Goal: Task Accomplishment & Management: Manage account settings

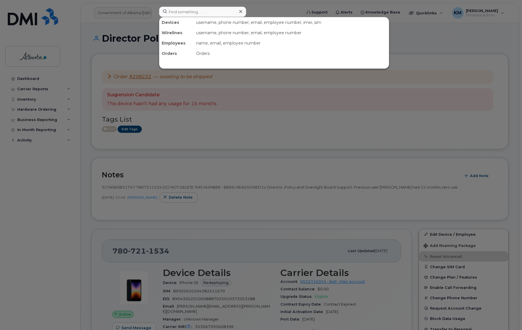
scroll to position [78, 0]
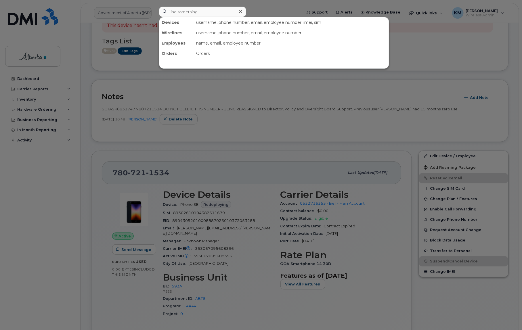
click at [187, 14] on input at bounding box center [202, 12] width 87 height 10
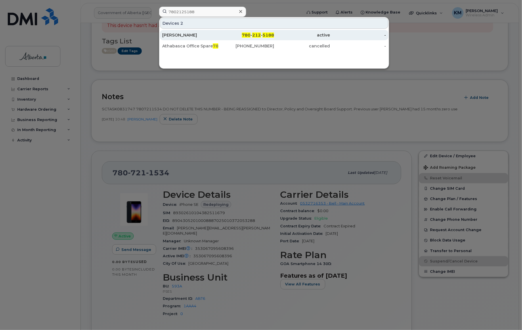
type input "7802125188"
click at [218, 31] on div "[PERSON_NAME]" at bounding box center [246, 35] width 56 height 10
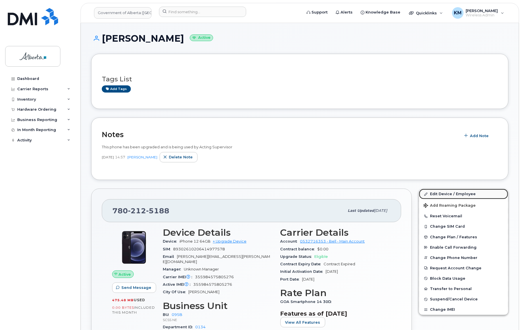
click at [452, 193] on link "Edit Device / Employee" at bounding box center [463, 194] width 89 height 10
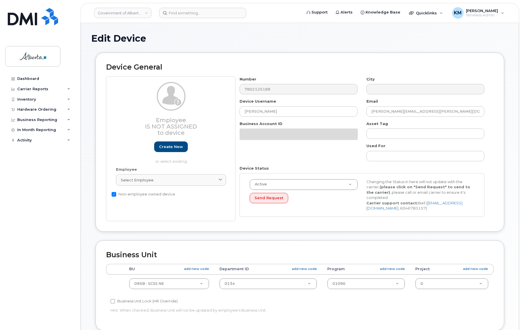
select select "4749749"
drag, startPoint x: 279, startPoint y: 112, endPoint x: 243, endPoint y: 112, distance: 36.0
click at [243, 112] on input "[PERSON_NAME]" at bounding box center [299, 111] width 118 height 10
paste input "Tammi Douglas"
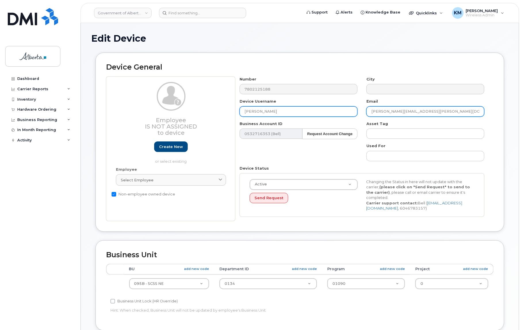
type input "Tammi Douglas"
drag, startPoint x: 422, startPoint y: 113, endPoint x: 368, endPoint y: 116, distance: 54.2
click at [368, 116] on input "Janna.Zeise@gov.ab.ca" at bounding box center [426, 111] width 118 height 10
paste input "[PERSON_NAME]"
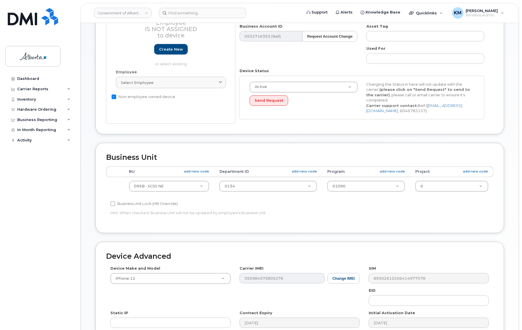
scroll to position [157, 0]
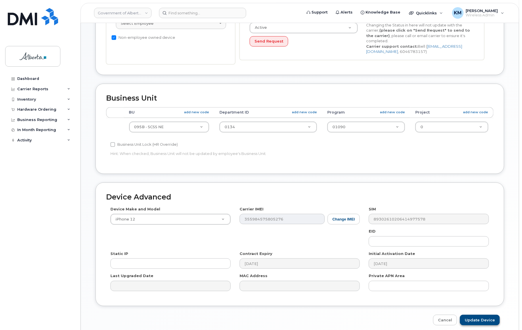
type input "[PERSON_NAME][EMAIL_ADDRESS][PERSON_NAME][DOMAIN_NAME]"
click at [472, 317] on input "Update Device" at bounding box center [480, 320] width 40 height 11
type input "Saving..."
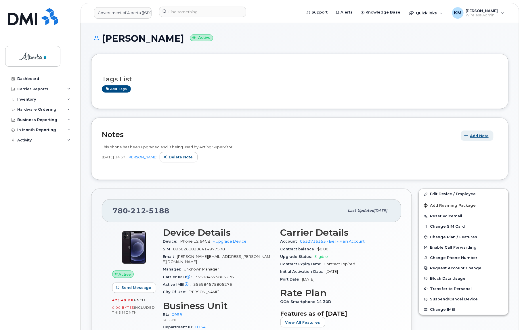
click at [476, 136] on span "Add Note" at bounding box center [479, 135] width 19 height 5
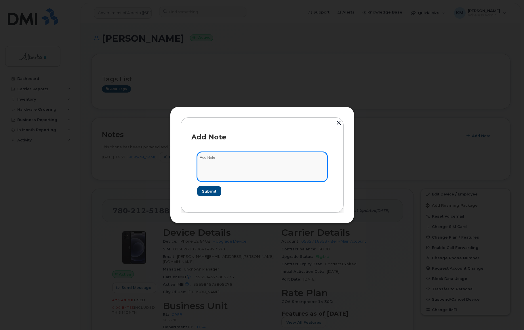
click at [224, 162] on textarea at bounding box center [262, 166] width 130 height 29
click at [269, 160] on textarea "SCTASK0832850 -" at bounding box center [262, 166] width 130 height 29
paste textarea "Device Plan Reassign - (1) 7802125188 iPhone 12 355984575805276 HT2KJ3AL0F00 Ja…"
type textarea "SCTASK0832850 - Device Plan Reassign - (1) 7802125188 iPhone 12 355984575805276…"
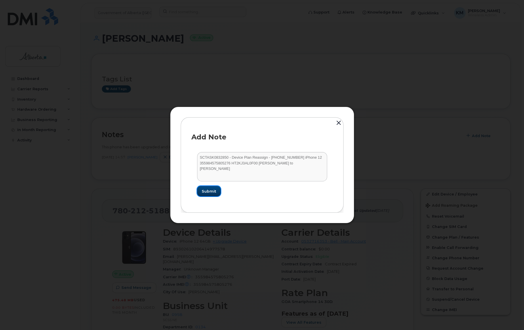
click at [200, 191] on button "Submit" at bounding box center [209, 191] width 24 height 10
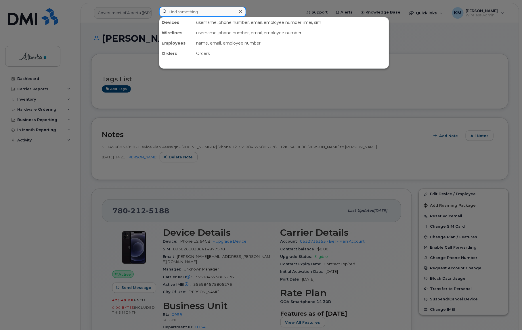
click at [191, 12] on input at bounding box center [202, 12] width 87 height 10
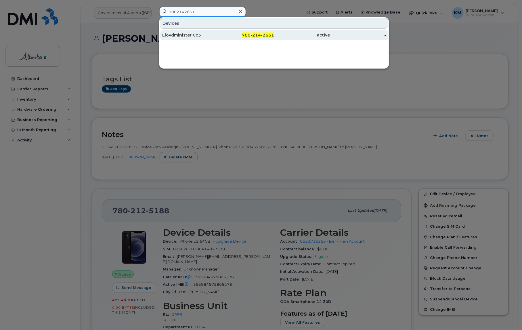
type input "7802142651"
click at [191, 35] on div "Lloydminister Cc3" at bounding box center [190, 35] width 56 height 6
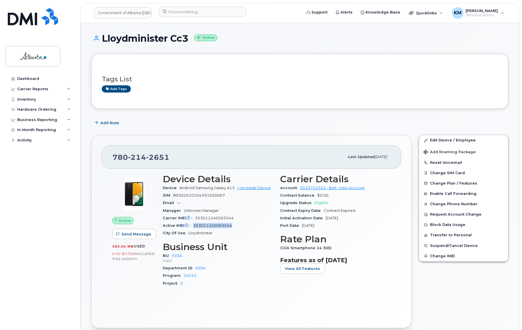
drag, startPoint x: 236, startPoint y: 225, endPoint x: 195, endPoint y: 227, distance: 41.2
click at [195, 227] on div "Active IMEI Active IMEI is refreshed daily with a delay of up to 48 hours follo…" at bounding box center [218, 225] width 111 height 7
copy span "353011240563544"
click at [445, 138] on link "Edit Device / Employee" at bounding box center [463, 140] width 89 height 10
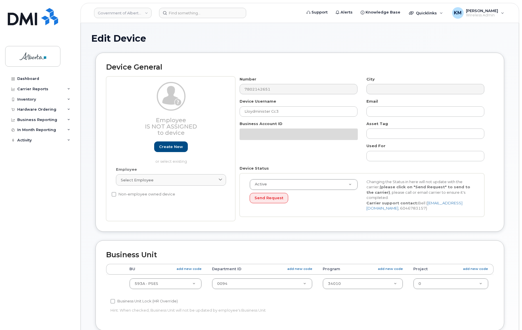
select select "4797682"
drag, startPoint x: 296, startPoint y: 113, endPoint x: 225, endPoint y: 113, distance: 70.5
click at [225, 113] on div "Employee Is not assigned to device Create new or select existing Employee Selec…" at bounding box center [300, 149] width 388 height 145
paste input "Emily Bandeen"
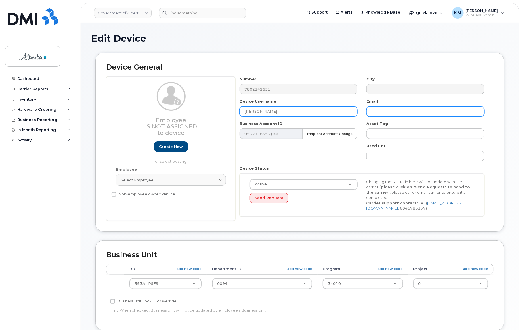
type input "Emily Bandeen"
click at [390, 110] on input "text" at bounding box center [426, 111] width 118 height 10
paste input "Emily Bandeen"
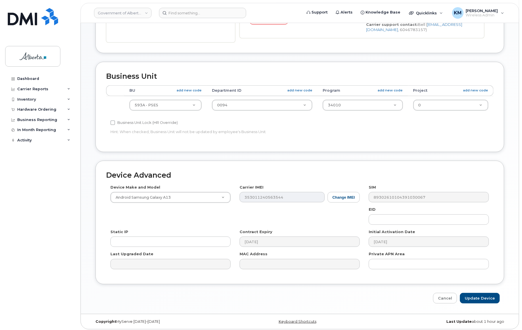
scroll to position [180, 0]
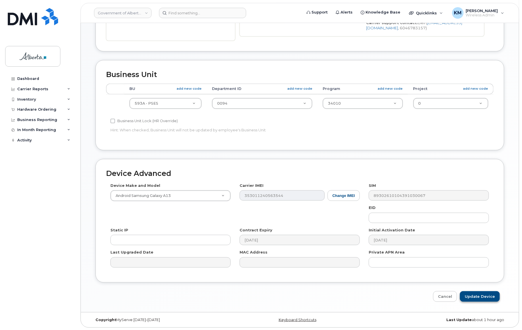
type input "Emily.Bandeen@gov.ab.ca"
click at [485, 296] on input "Update Device" at bounding box center [480, 297] width 40 height 11
type input "Saving..."
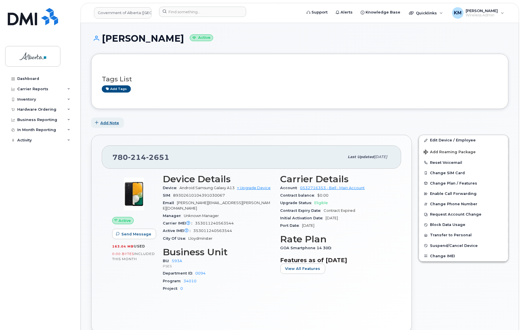
click at [112, 121] on span "Add Note" at bounding box center [109, 122] width 19 height 5
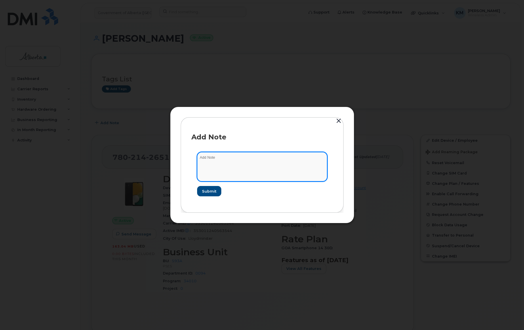
click at [236, 159] on textarea at bounding box center [262, 166] width 130 height 29
click at [251, 158] on textarea "SCTASK0832849 -" at bounding box center [262, 166] width 130 height 29
paste textarea "Device Plan Reassign - (1) 7802142651 Samsung Galaxy A13 353011240563544 R5CT21…"
type textarea "SCTASK0832849 - Device Plan Reassign - (1) 7802142651 Samsung Galaxy A13 353011…"
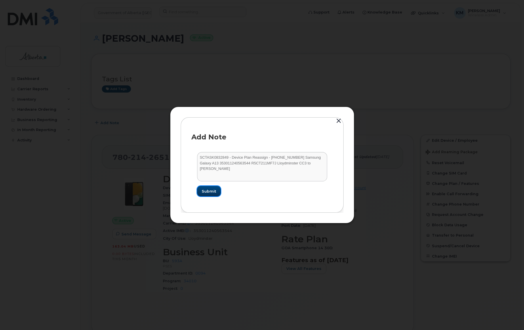
click at [206, 188] on button "Submit" at bounding box center [209, 191] width 24 height 10
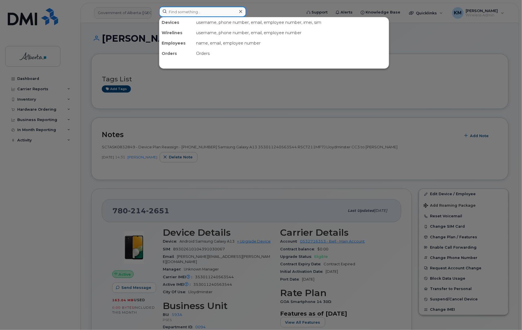
click at [178, 10] on input at bounding box center [202, 12] width 87 height 10
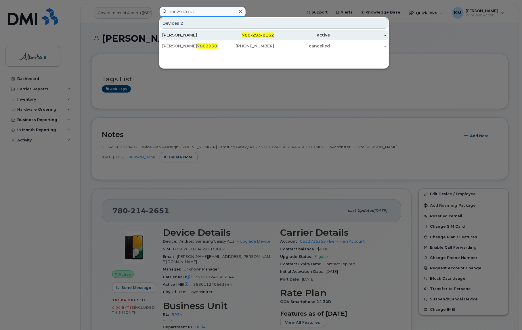
type input "7802938162"
click at [178, 33] on div "Jennifer Mitok" at bounding box center [190, 35] width 56 height 6
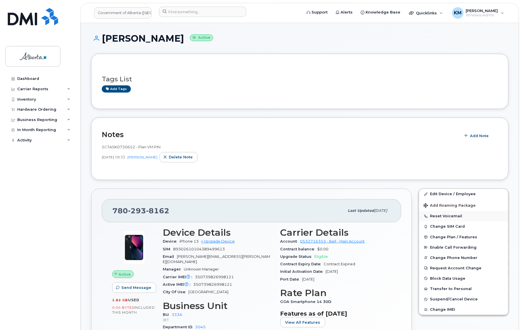
click at [437, 216] on button "Reset Voicemail" at bounding box center [463, 216] width 89 height 10
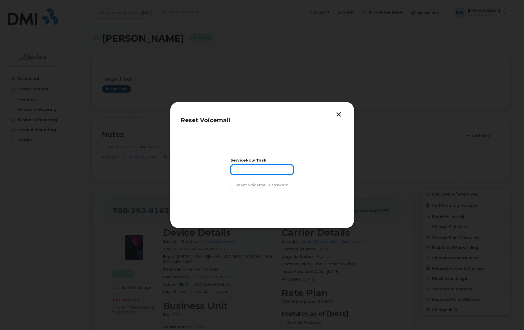
click at [243, 167] on input "text" at bounding box center [262, 170] width 63 height 10
type input "SCTASK0832944"
click at [252, 187] on span "Reset Voicemail Password" at bounding box center [261, 184] width 53 height 5
click at [267, 199] on span "Close" at bounding box center [262, 199] width 12 height 5
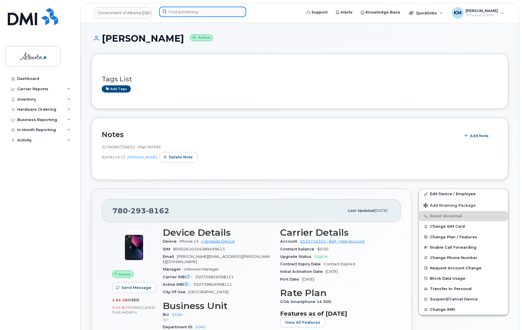
click at [191, 11] on input at bounding box center [202, 12] width 87 height 10
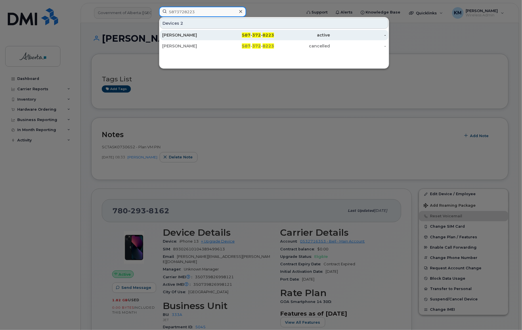
type input "5873728223"
click at [198, 33] on div "[PERSON_NAME]" at bounding box center [190, 35] width 56 height 6
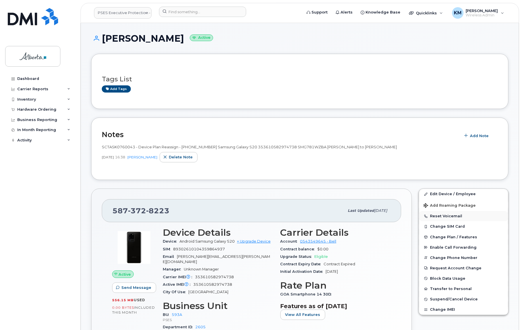
click at [455, 216] on button "Reset Voicemail" at bounding box center [463, 216] width 89 height 10
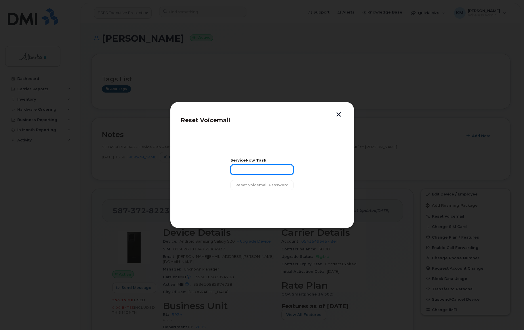
click at [277, 175] on input "text" at bounding box center [262, 170] width 63 height 10
type input "sCTASK0832965"
click at [276, 185] on span "Reset Voicemail Password" at bounding box center [261, 184] width 53 height 5
click at [260, 201] on span "Close" at bounding box center [262, 199] width 12 height 5
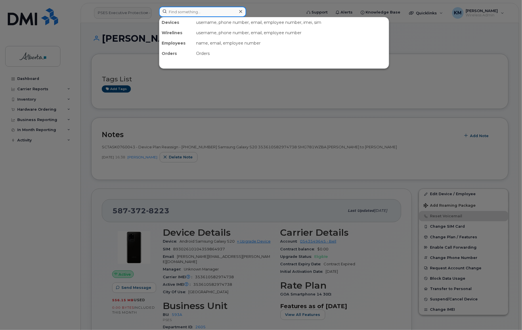
click at [196, 13] on input at bounding box center [202, 12] width 87 height 10
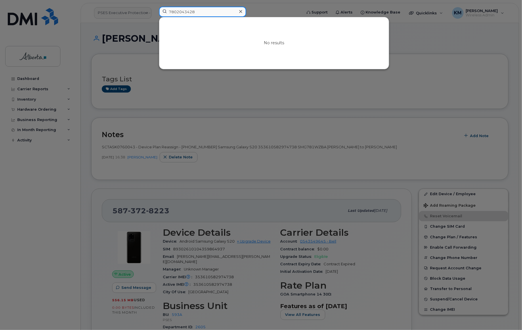
drag, startPoint x: 200, startPoint y: 10, endPoint x: 143, endPoint y: 18, distance: 57.8
click at [155, 18] on div "7802043428 No results" at bounding box center [229, 13] width 148 height 13
drag, startPoint x: 210, startPoint y: 12, endPoint x: 146, endPoint y: 19, distance: 65.2
click at [155, 19] on div "353927600403999 No results" at bounding box center [229, 13] width 148 height 13
click at [210, 20] on div "No results" at bounding box center [274, 43] width 230 height 52
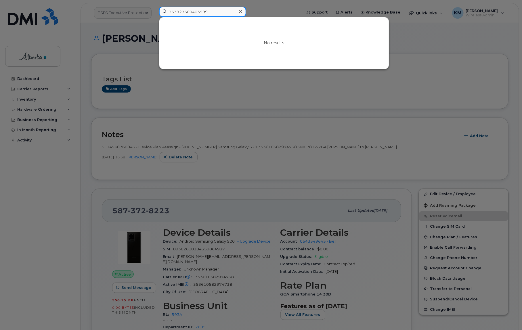
drag, startPoint x: 209, startPoint y: 11, endPoint x: 165, endPoint y: 17, distance: 44.4
click at [165, 17] on div "353927600403999 No results" at bounding box center [228, 12] width 139 height 10
click at [213, 9] on input "353927600403999" at bounding box center [202, 12] width 87 height 10
drag, startPoint x: 213, startPoint y: 9, endPoint x: 157, endPoint y: 13, distance: 55.9
click at [157, 13] on div "353927600403999 No results" at bounding box center [229, 13] width 148 height 13
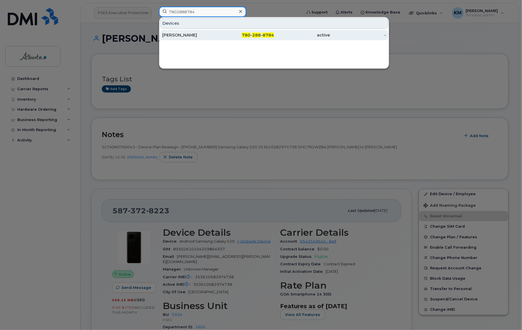
type input "7802888784"
click at [177, 37] on div "Jason Chamberlin" at bounding box center [190, 35] width 56 height 6
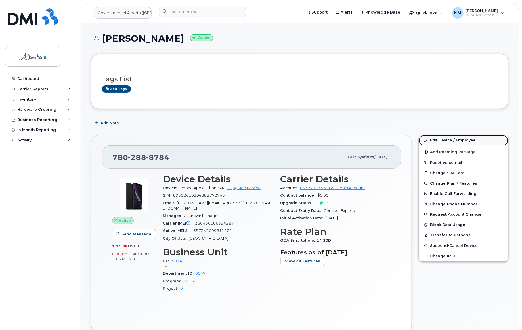
click at [441, 140] on link "Edit Device / Employee" at bounding box center [463, 140] width 89 height 10
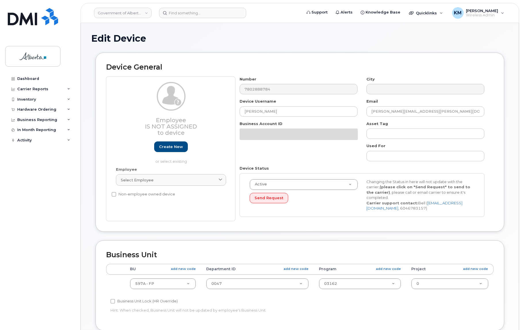
select select "4797726"
drag, startPoint x: 287, startPoint y: 111, endPoint x: 240, endPoint y: 113, distance: 46.9
click at [240, 113] on input "[PERSON_NAME]" at bounding box center [299, 111] width 118 height 10
paste input "eremiah [PERSON_NAME]"
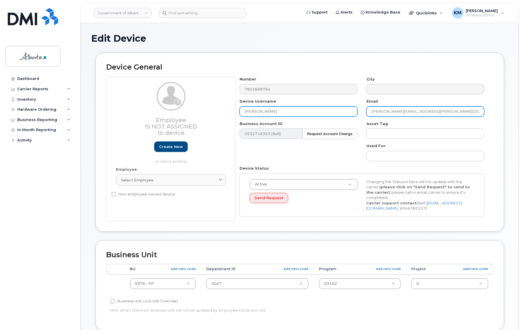
type input "[PERSON_NAME]"
drag, startPoint x: 441, startPoint y: 112, endPoint x: 370, endPoint y: 114, distance: 70.2
click at [357, 114] on div "Number 7802888784 City Device Username [PERSON_NAME] Email [PERSON_NAME][EMAIL_…" at bounding box center [362, 149] width 254 height 145
paste input "[PERSON_NAME]"
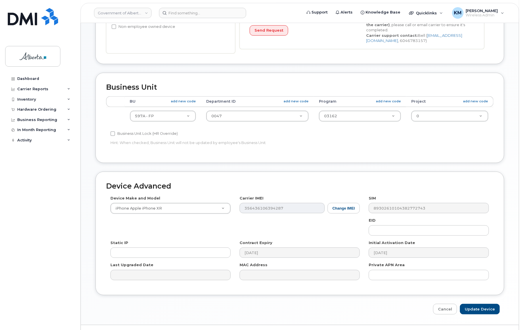
scroll to position [180, 0]
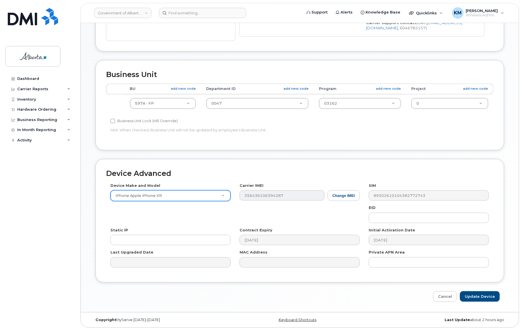
type input "[PERSON_NAME][EMAIL_ADDRESS][PERSON_NAME][DOMAIN_NAME]"
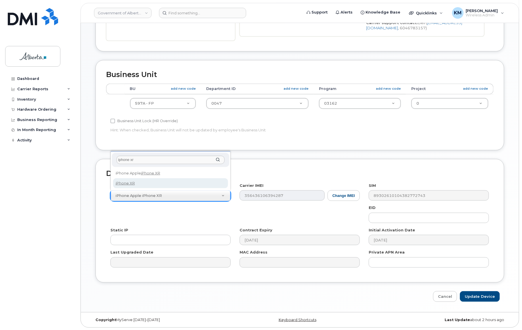
type input "iphone xr"
select select "2558"
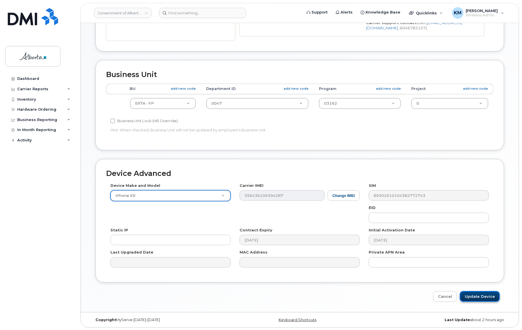
click at [486, 294] on input "Update Device" at bounding box center [480, 297] width 40 height 11
type input "Saving..."
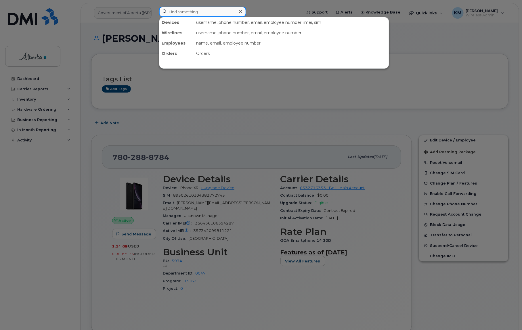
click at [176, 16] on input at bounding box center [202, 12] width 87 height 10
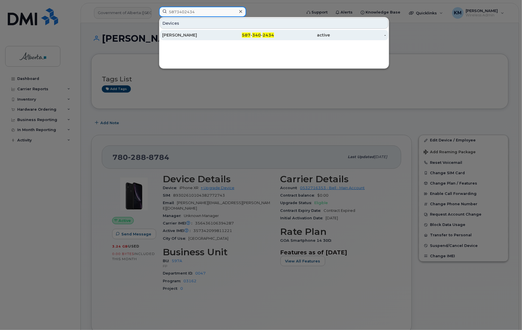
type input "5873402434"
click at [183, 36] on div "Brian McBride" at bounding box center [190, 35] width 56 height 6
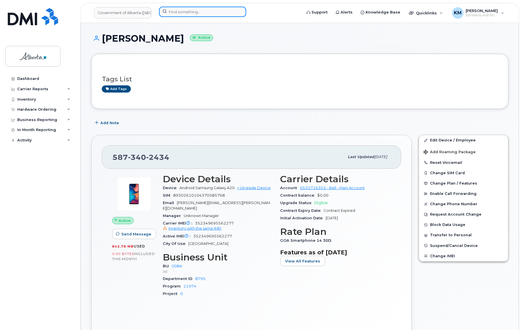
click at [181, 13] on input at bounding box center [202, 12] width 87 height 10
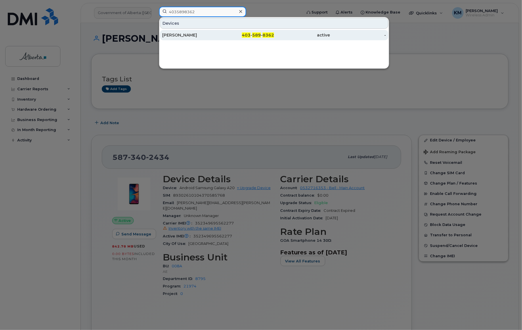
type input "4035898362"
click at [194, 35] on div "[PERSON_NAME]" at bounding box center [190, 35] width 56 height 6
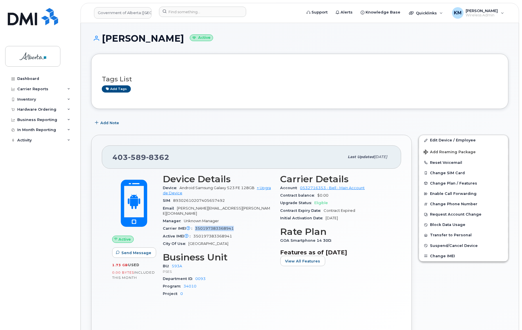
drag, startPoint x: 237, startPoint y: 224, endPoint x: 193, endPoint y: 225, distance: 43.2
click at [193, 225] on div "Carrier IMEI Carrier IMEI is reported during the last billing cycle or change o…" at bounding box center [218, 228] width 111 height 7
copy span "350197383368941"
click at [438, 141] on link "Edit Device / Employee" at bounding box center [463, 140] width 89 height 10
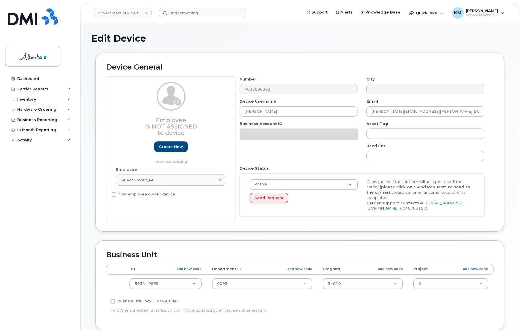
select select "4797682"
drag, startPoint x: 290, startPoint y: 115, endPoint x: 233, endPoint y: 112, distance: 56.8
click at [233, 112] on div "Employee Is not assigned to device Create new or select existing Employee Selec…" at bounding box center [300, 149] width 388 height 145
paste input "[PERSON_NAME]"
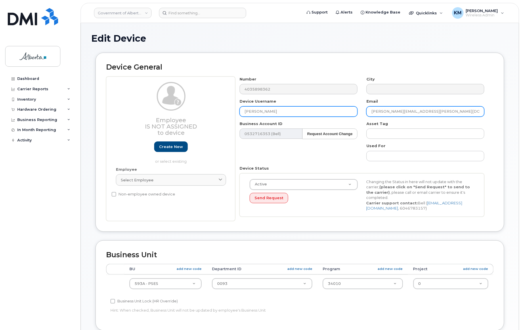
type input "[PERSON_NAME]"
drag, startPoint x: 423, startPoint y: 110, endPoint x: 370, endPoint y: 111, distance: 53.5
click at [370, 111] on input "Jillian.Salmen@gov.ab.ca" at bounding box center [426, 111] width 118 height 10
paste input "[PERSON_NAME]"
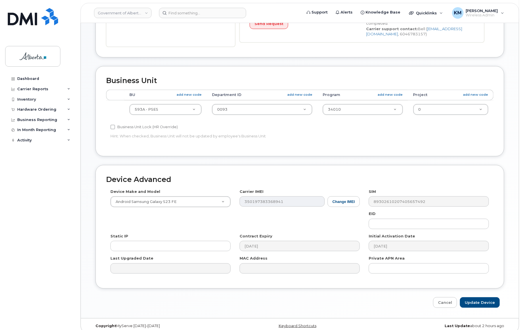
scroll to position [180, 0]
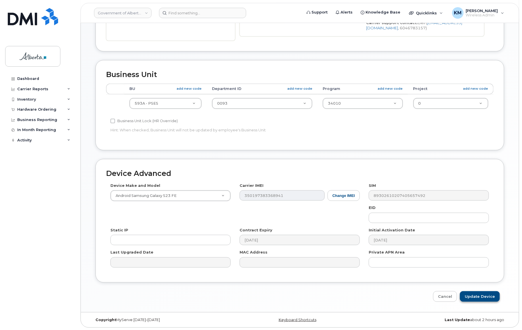
type input "Carol.Crago@gov.ab.ca"
click at [474, 293] on input "Update Device" at bounding box center [480, 297] width 40 height 11
type input "Saving..."
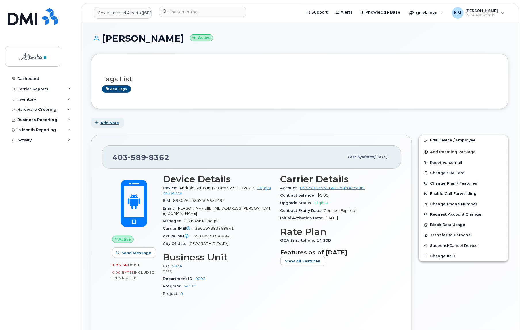
click at [107, 124] on span "Add Note" at bounding box center [109, 122] width 19 height 5
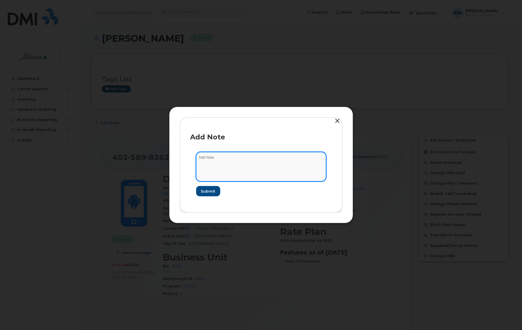
click at [208, 165] on textarea at bounding box center [261, 166] width 130 height 29
click at [249, 156] on textarea "SCTASK0833262 -" at bounding box center [261, 166] width 130 height 29
paste textarea "Device Plan Reassign - [PHONE_NUMBER] Samsung Galaxy S23 FE 350197383368941 SMS…"
type textarea "SCTASK0833262 - Device Plan Reassign - [PHONE_NUMBER] Samsung Galaxy S23 FE 350…"
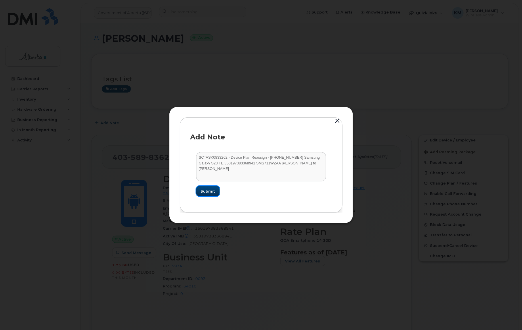
click at [208, 190] on span "Submit" at bounding box center [208, 191] width 14 height 5
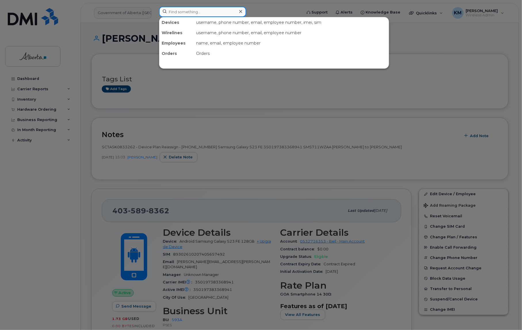
click at [178, 12] on input at bounding box center [202, 12] width 87 height 10
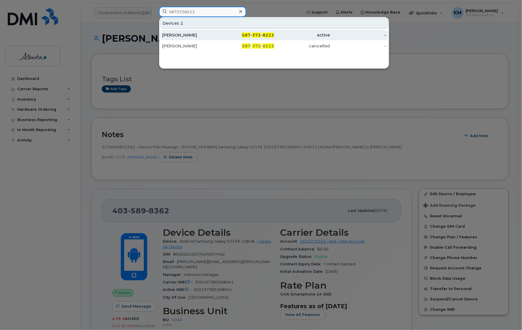
type input "5873728223"
click at [218, 32] on div "[PERSON_NAME]" at bounding box center [246, 35] width 56 height 10
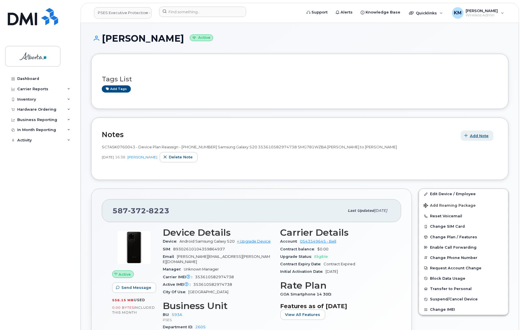
click at [476, 136] on span "Add Note" at bounding box center [479, 135] width 19 height 5
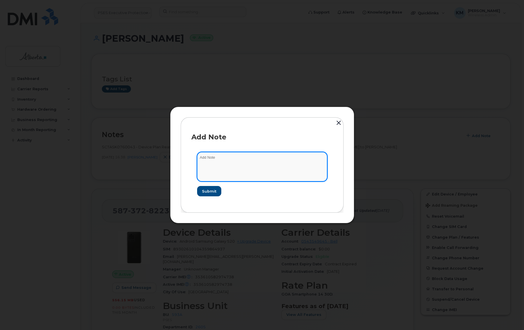
click at [296, 162] on textarea at bounding box center [262, 166] width 130 height 29
type textarea "s"
click at [254, 157] on textarea "SCTASK0832965 -" at bounding box center [262, 166] width 130 height 29
paste textarea "Plan VM PIN - (1)"
type textarea "SCTASK0832965 - Plan VM PIN - (1)"
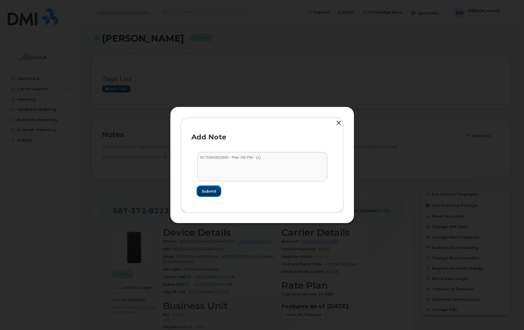
click at [206, 188] on button "Submit" at bounding box center [209, 191] width 24 height 10
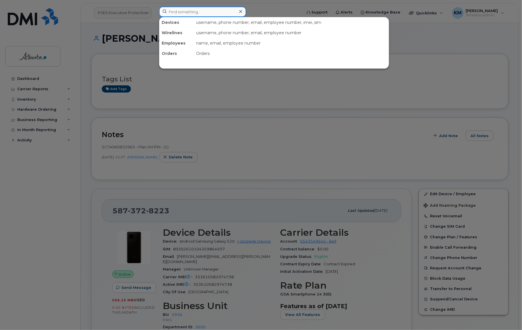
click at [182, 12] on input at bounding box center [202, 12] width 87 height 10
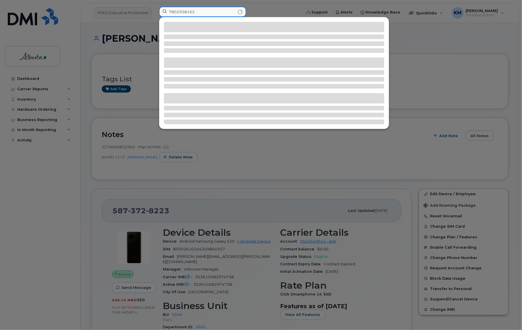
type input "7802938162"
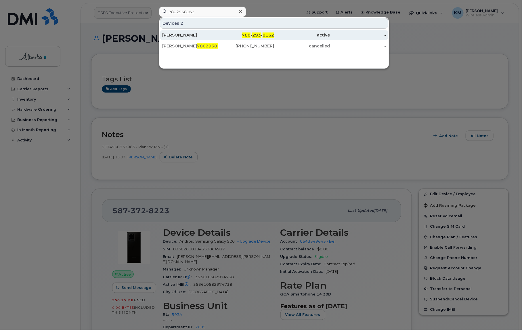
click at [218, 31] on div "Jennifer Mitok" at bounding box center [246, 35] width 56 height 10
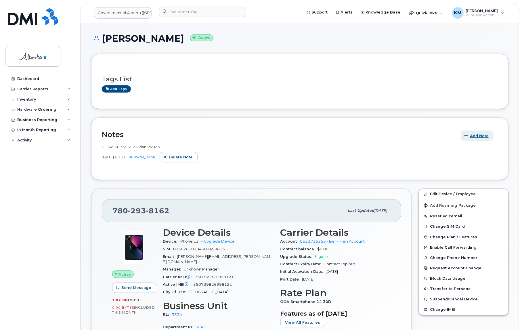
click at [482, 137] on span "Add Note" at bounding box center [479, 135] width 19 height 5
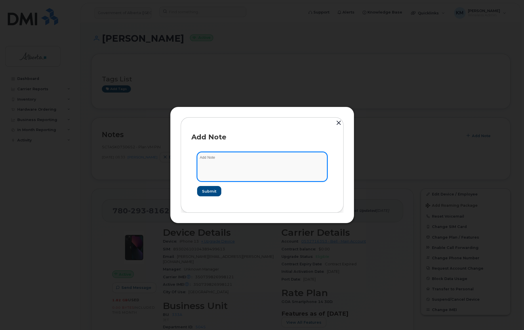
click at [239, 163] on textarea at bounding box center [262, 166] width 130 height 29
type textarea "s"
click at [258, 158] on textarea "SCTASK0832944 -" at bounding box center [262, 166] width 130 height 29
paste textarea "Plan VM PIN - (1)"
type textarea "SCTASK0832944 - Plan VM PIN - (1)"
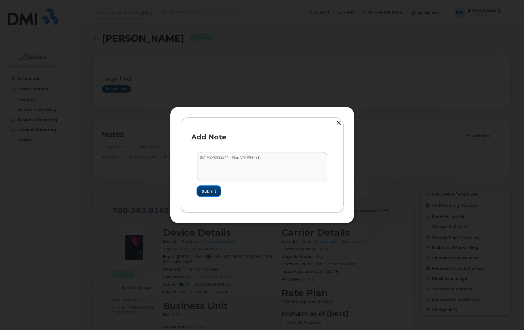
click at [203, 194] on span "Submit" at bounding box center [209, 191] width 14 height 5
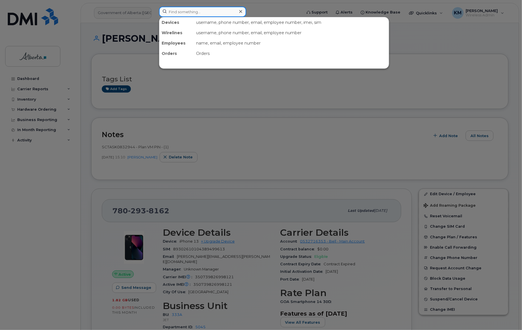
click at [199, 9] on input at bounding box center [202, 12] width 87 height 10
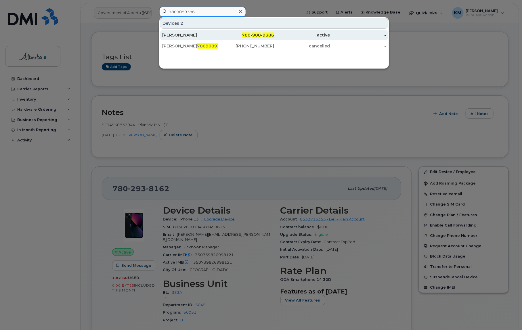
scroll to position [26, 0]
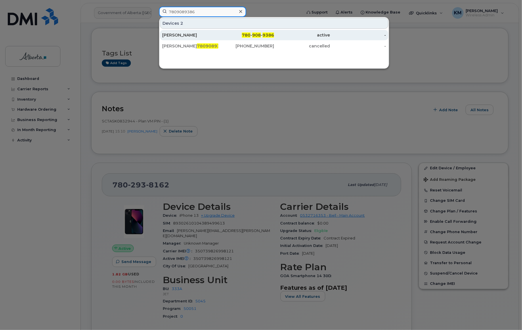
type input "7809089386"
click at [213, 34] on div "Shahram Khakzad" at bounding box center [190, 35] width 56 height 6
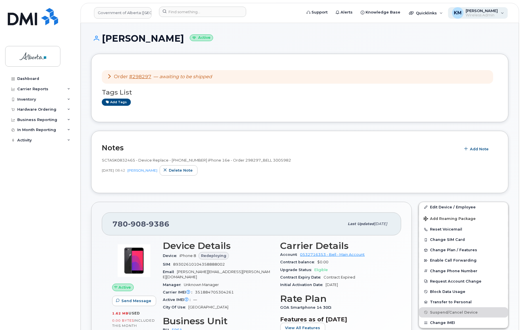
click at [481, 10] on span "[PERSON_NAME]" at bounding box center [482, 10] width 32 height 5
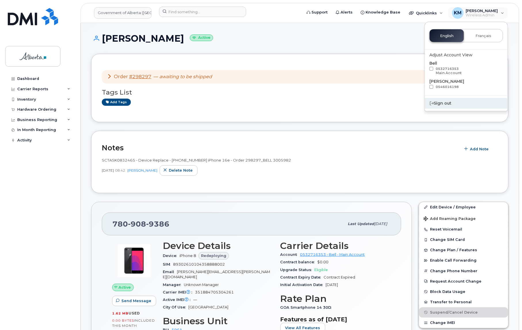
click at [438, 101] on div "Sign out" at bounding box center [466, 103] width 83 height 11
